Goal: Task Accomplishment & Management: Manage account settings

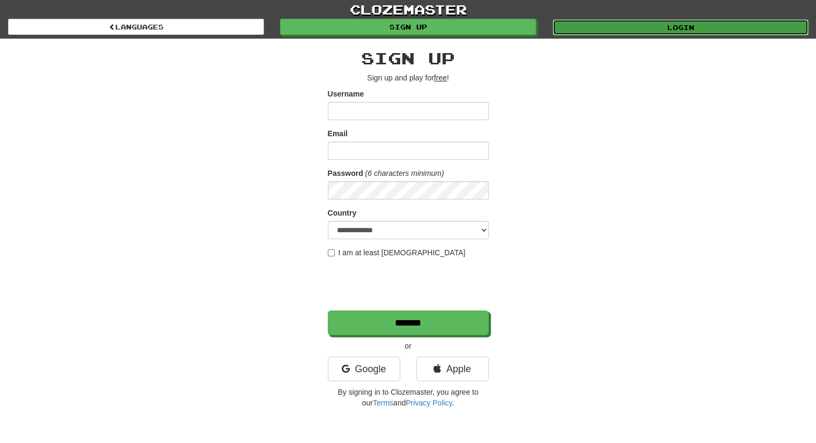
click at [674, 26] on link "Login" at bounding box center [681, 27] width 256 height 16
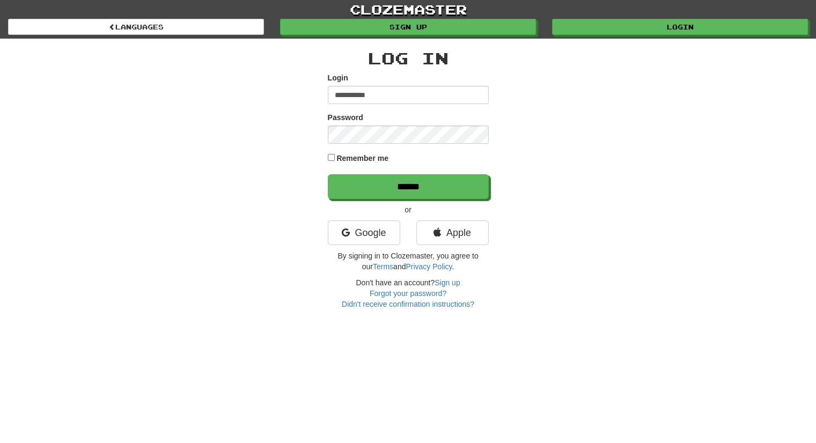
type input "**********"
click at [328, 174] on input "******" at bounding box center [408, 186] width 161 height 25
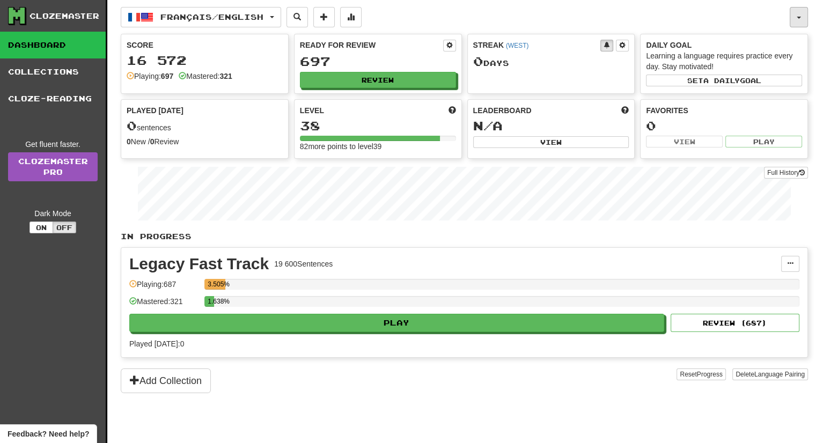
click at [792, 26] on button "button" at bounding box center [799, 17] width 18 height 20
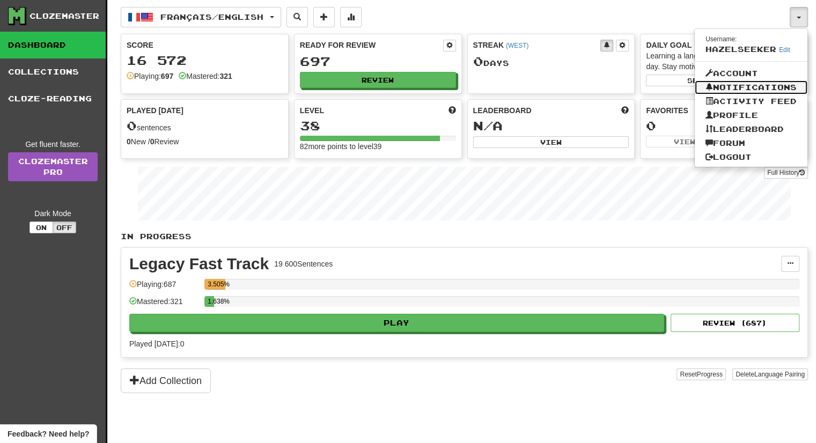
click at [743, 85] on link "Notifications" at bounding box center [751, 87] width 113 height 14
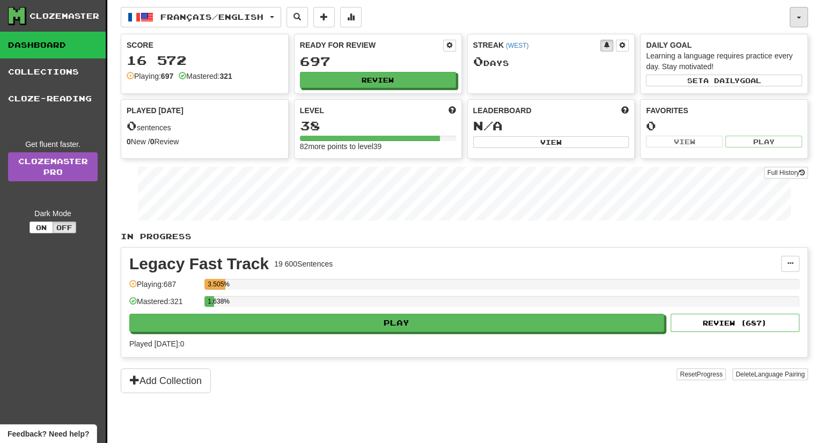
click at [792, 9] on button "button" at bounding box center [799, 17] width 18 height 20
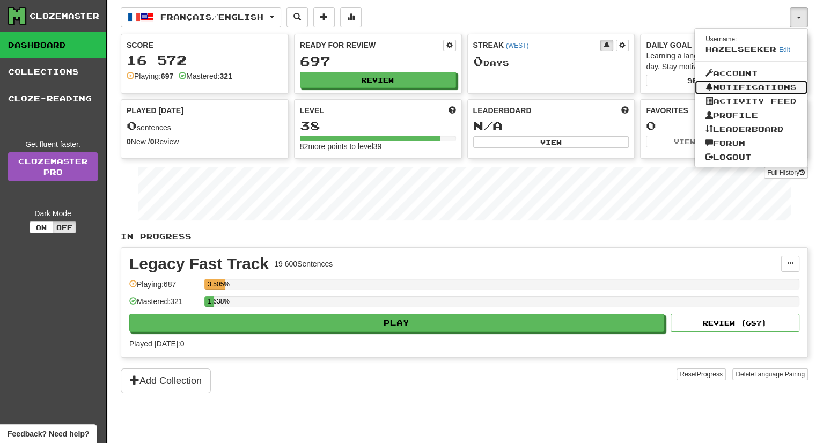
click at [724, 86] on link "Notifications" at bounding box center [751, 87] width 113 height 14
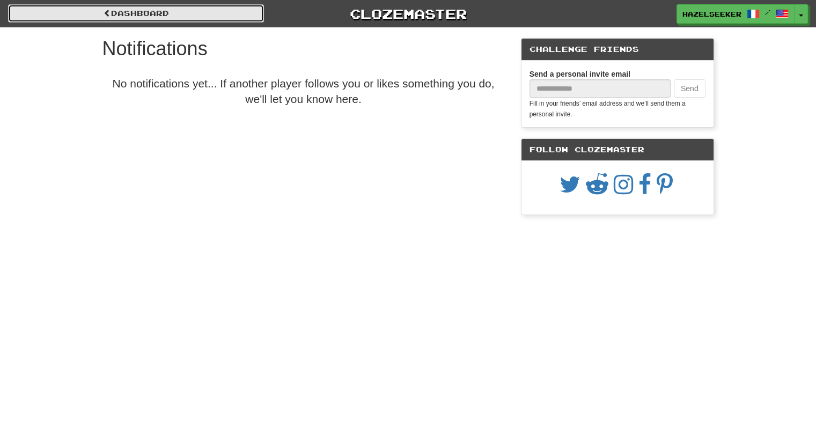
click at [200, 18] on link "Dashboard" at bounding box center [136, 13] width 256 height 18
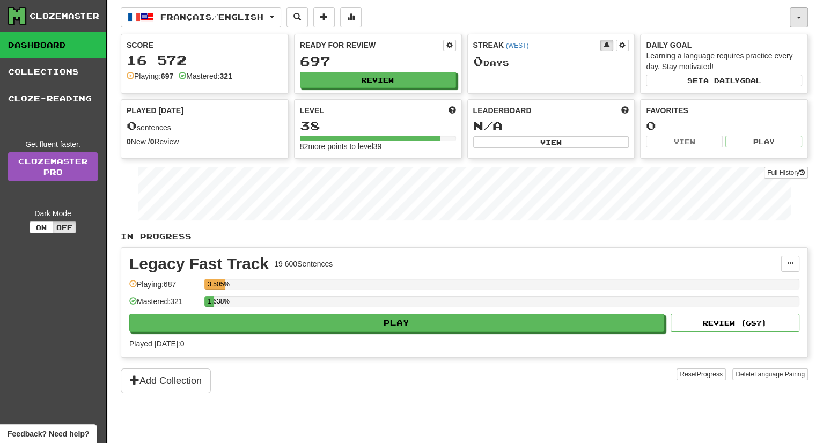
click at [807, 18] on button "button" at bounding box center [799, 17] width 18 height 20
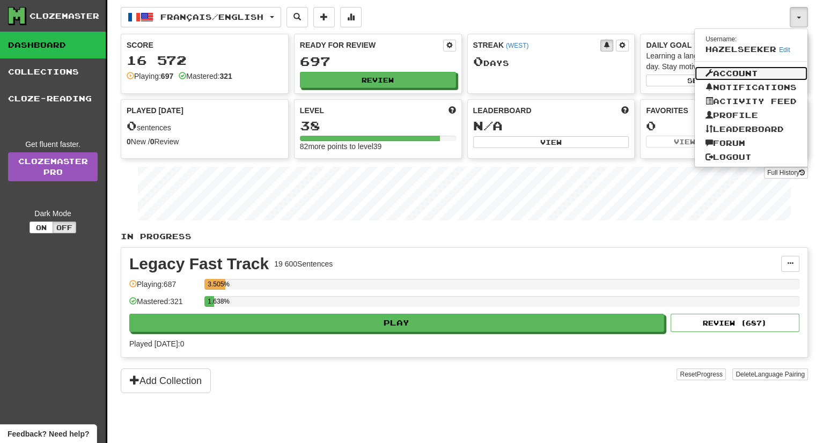
click at [733, 69] on link "Account" at bounding box center [751, 74] width 113 height 14
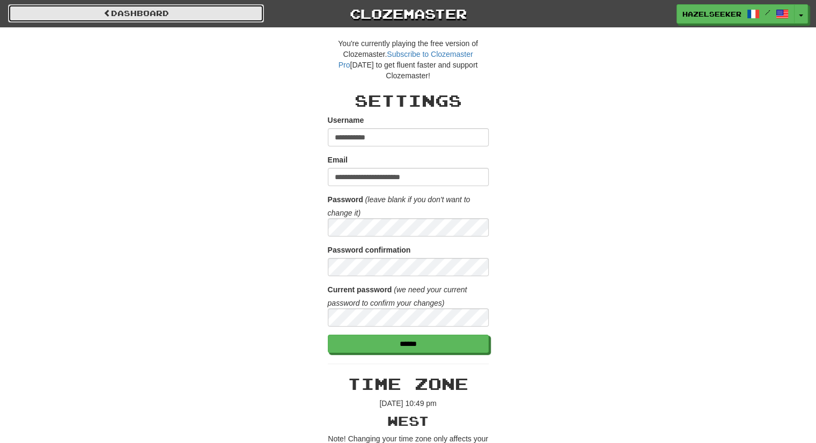
click at [130, 10] on link "Dashboard" at bounding box center [136, 13] width 256 height 18
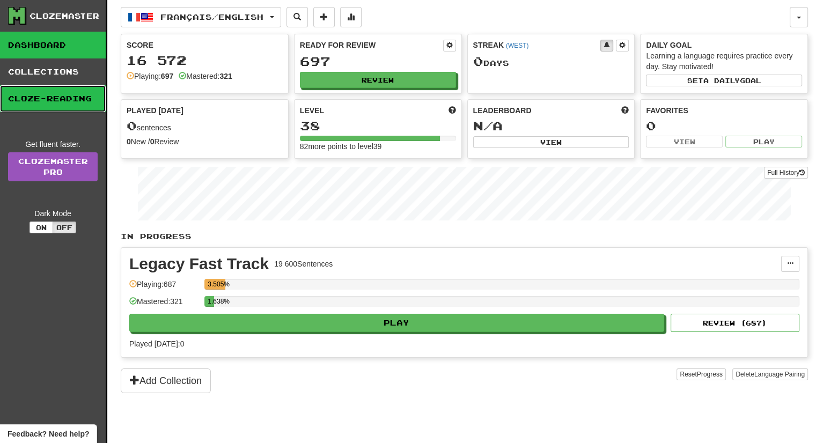
click at [54, 99] on link "Cloze-Reading" at bounding box center [53, 98] width 106 height 27
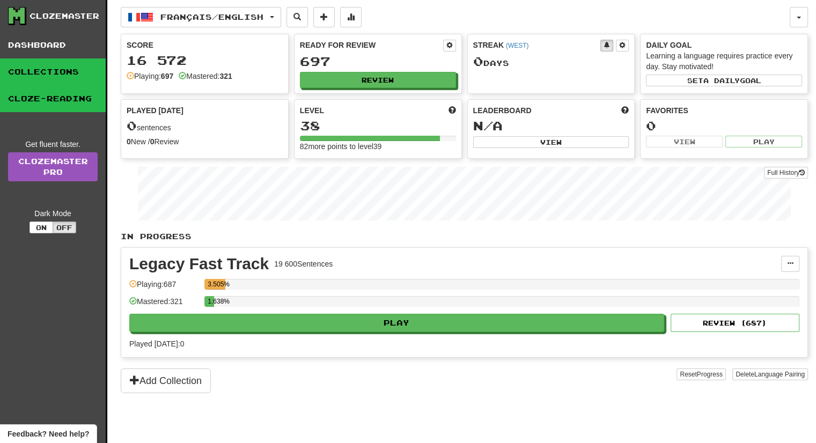
click at [53, 74] on link "Collections" at bounding box center [53, 71] width 106 height 27
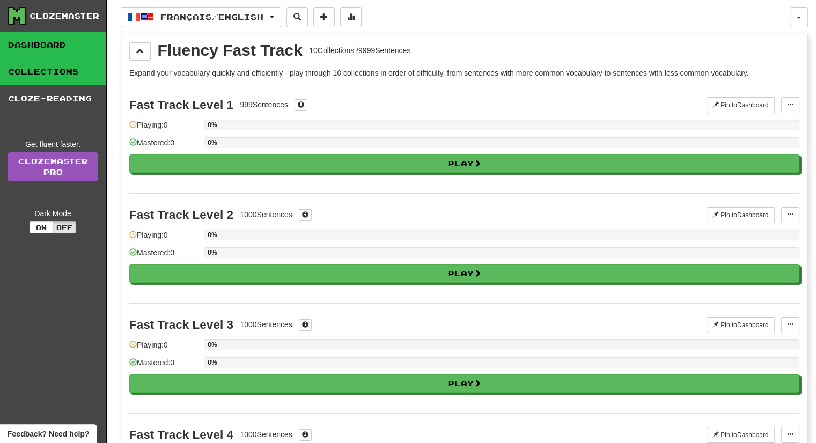
click at [56, 55] on link "Dashboard" at bounding box center [53, 45] width 106 height 27
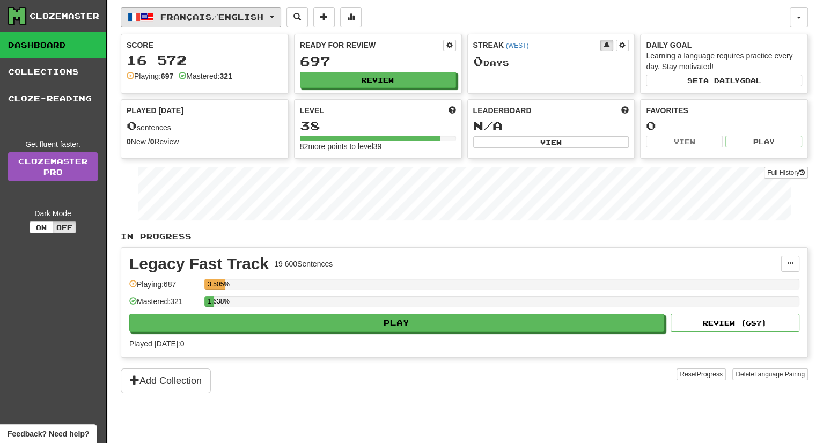
click at [238, 23] on button "Français / English" at bounding box center [201, 17] width 160 height 20
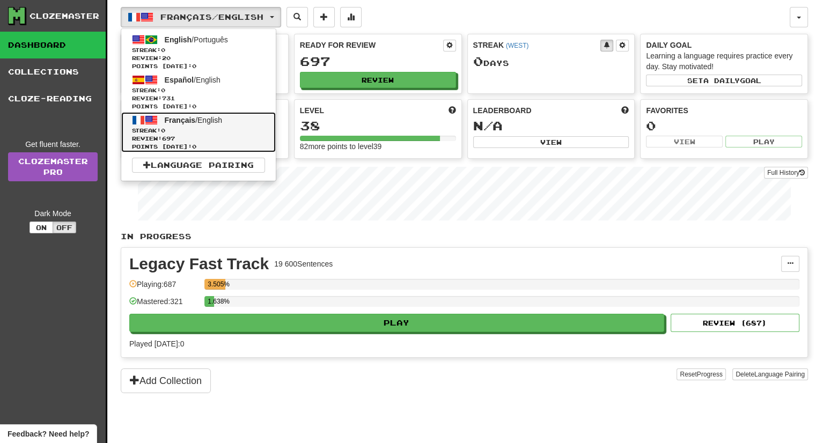
click at [206, 128] on span "Streak: 0" at bounding box center [198, 131] width 133 height 8
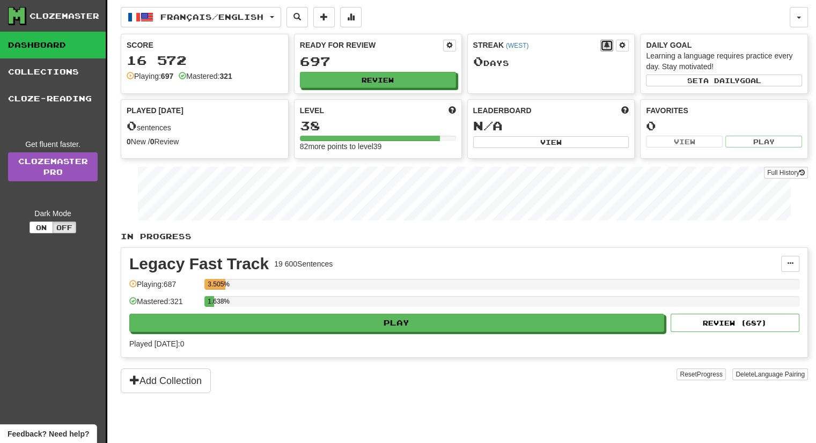
click at [608, 46] on span at bounding box center [607, 45] width 6 height 6
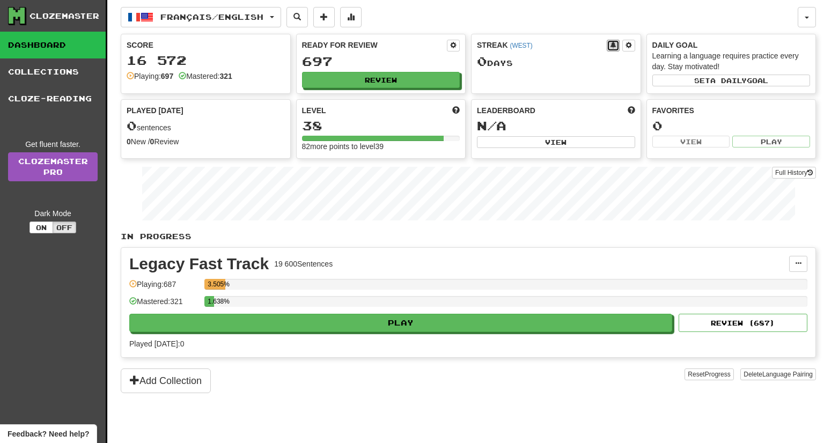
select select "***"
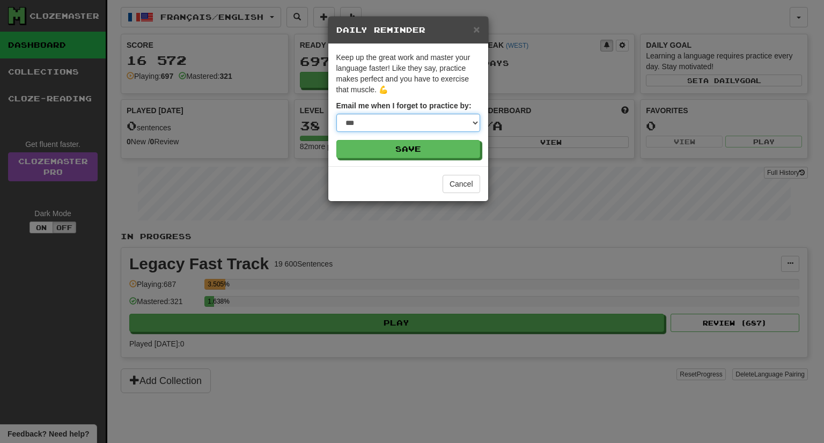
click at [421, 129] on select "**********" at bounding box center [408, 123] width 144 height 18
select select
click at [336, 114] on select "**********" at bounding box center [408, 123] width 144 height 18
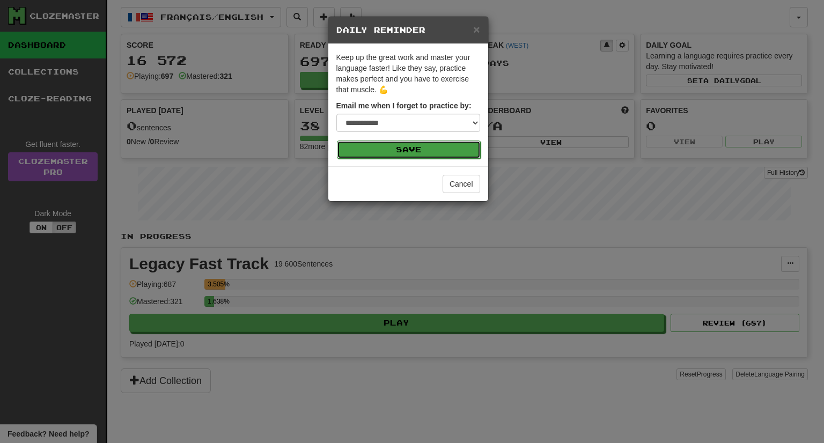
click at [421, 150] on button "Save" at bounding box center [409, 150] width 144 height 18
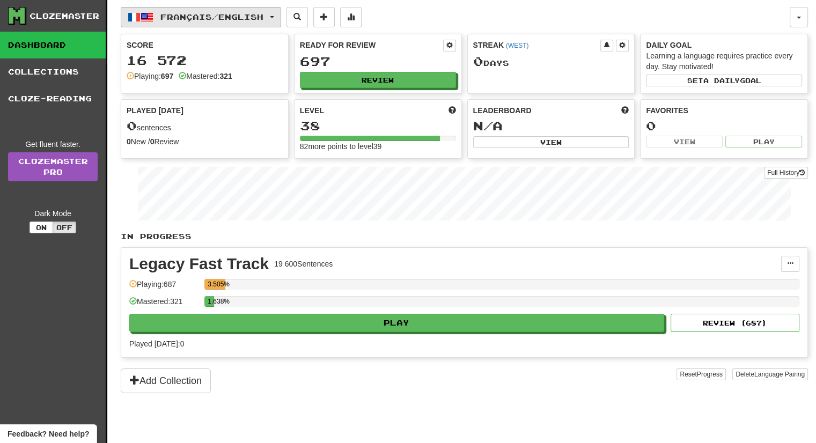
click at [221, 18] on span "Français / English" at bounding box center [211, 16] width 103 height 9
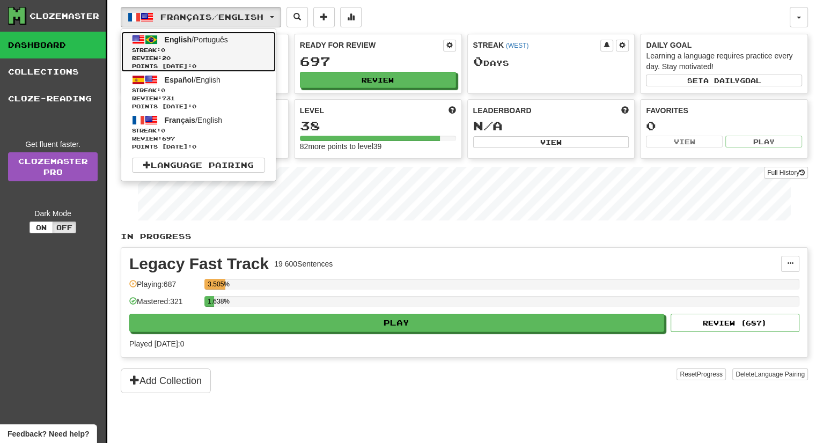
click at [203, 52] on span "Streak: 0" at bounding box center [198, 50] width 133 height 8
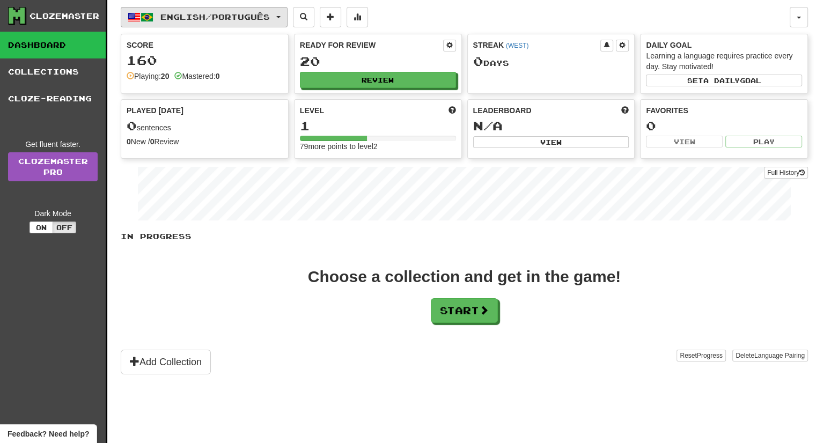
click at [234, 13] on button "English / Português" at bounding box center [204, 17] width 167 height 20
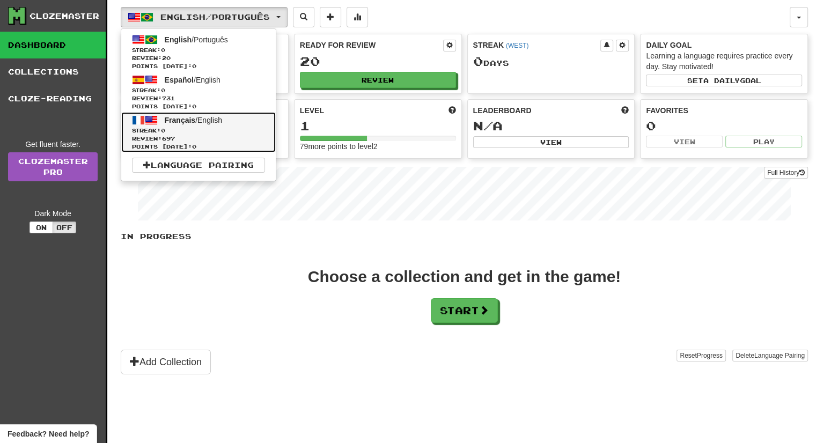
click at [193, 117] on span "Français" at bounding box center [180, 120] width 31 height 9
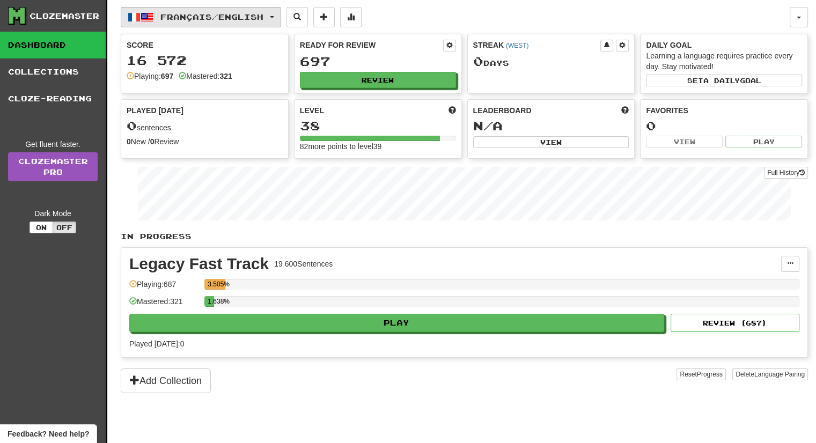
click at [211, 14] on span "Français / English" at bounding box center [211, 16] width 103 height 9
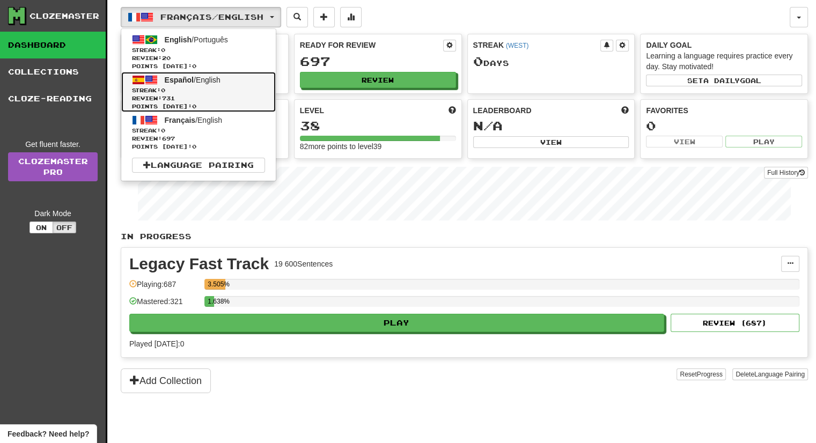
click at [179, 84] on link "Español / English Streak: 0 Review: 731 Points [DATE]: 0" at bounding box center [198, 92] width 155 height 40
